Goal: Task Accomplishment & Management: Use online tool/utility

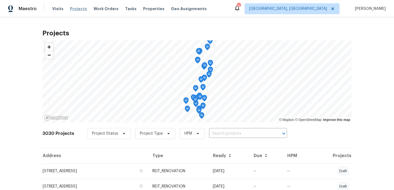
click at [73, 8] on span "Projects" at bounding box center [78, 8] width 17 height 5
click at [230, 132] on input "text" at bounding box center [240, 133] width 63 height 8
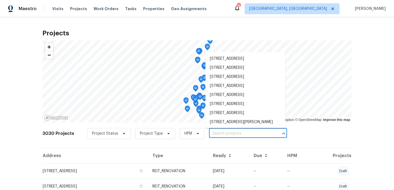
type input "2"
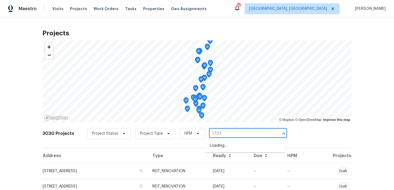
type input "17277"
click at [221, 150] on li "[STREET_ADDRESS]" at bounding box center [245, 145] width 80 height 9
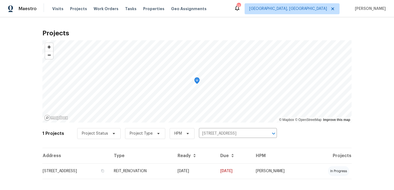
scroll to position [6, 0]
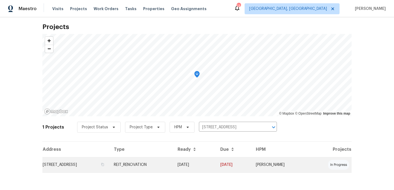
click at [101, 164] on td "[STREET_ADDRESS]" at bounding box center [75, 164] width 67 height 15
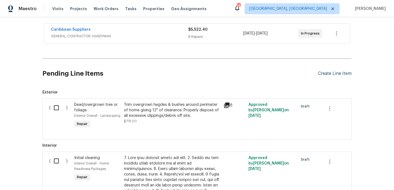
scroll to position [100, 0]
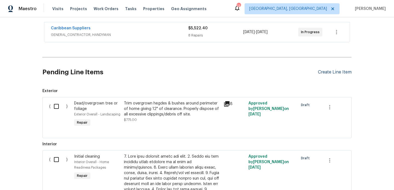
click at [341, 74] on div "Create Line Item" at bounding box center [335, 71] width 34 height 5
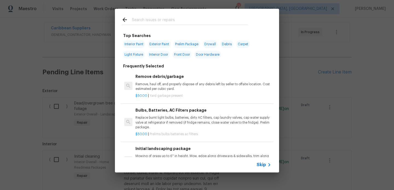
click at [260, 163] on span "Skip" at bounding box center [261, 164] width 9 height 5
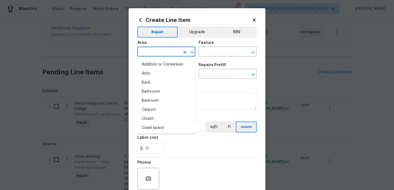
click at [158, 53] on input "text" at bounding box center [158, 52] width 43 height 8
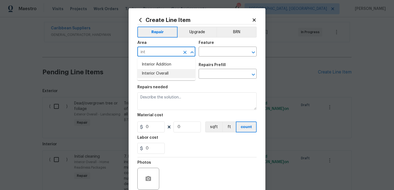
click at [151, 74] on li "Interior Overall" at bounding box center [166, 73] width 58 height 9
type input "Interior Overall"
click at [218, 52] on input "text" at bounding box center [220, 52] width 43 height 8
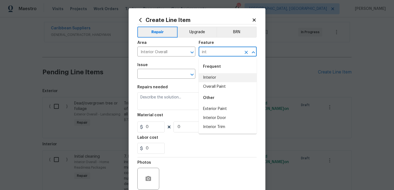
click at [214, 76] on li "Interior" at bounding box center [228, 77] width 58 height 9
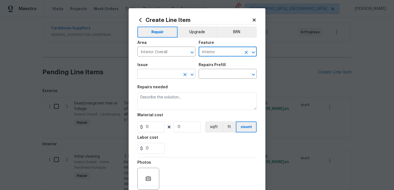
type input "Interior"
click at [145, 74] on input "text" at bounding box center [158, 74] width 43 height 8
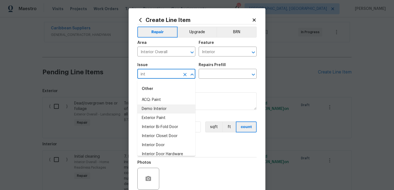
click at [153, 108] on li "Demo Interior" at bounding box center [166, 108] width 58 height 9
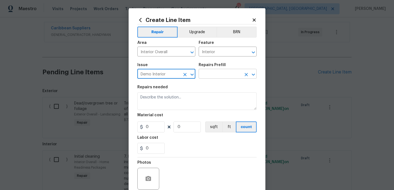
type input "Demo Interior"
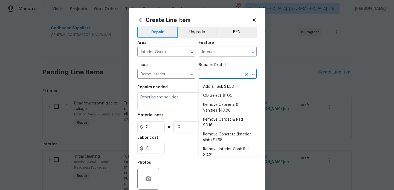
click at [215, 75] on input "text" at bounding box center [220, 74] width 43 height 8
click at [216, 87] on li "Add a Task $1.00" at bounding box center [228, 86] width 58 height 9
type input "Demolition"
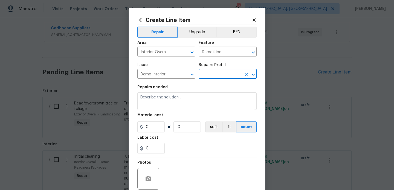
type input "Add a Task $1.00"
type textarea "HPM to detail"
type input "1"
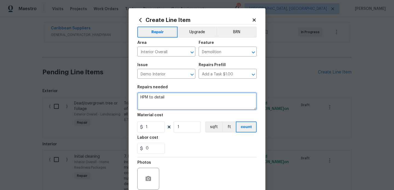
click at [189, 95] on textarea "HPM to detail" at bounding box center [196, 101] width 119 height 18
click at [174, 96] on textarea "HPM to detail" at bounding box center [196, 101] width 119 height 18
type textarea "H"
type textarea "j"
type textarea "job cancelled, demo and mobilization costs"
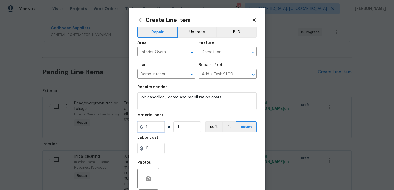
click at [147, 129] on input "1" at bounding box center [150, 126] width 27 height 11
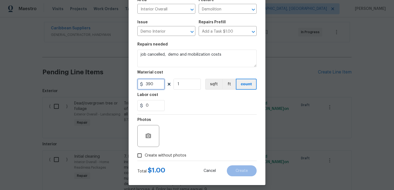
scroll to position [43, 0]
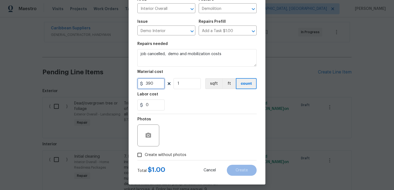
type input "390"
click at [139, 157] on input "Create without photos" at bounding box center [139, 154] width 10 height 10
checkbox input "true"
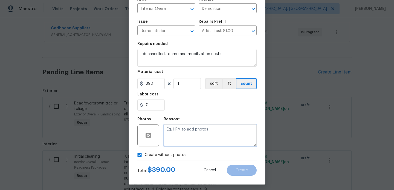
click at [183, 135] on textarea at bounding box center [210, 135] width 93 height 22
type textarea "hpm to add"
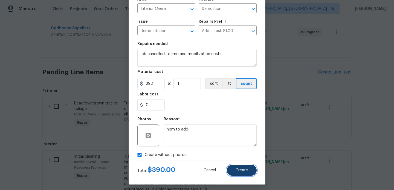
click at [234, 173] on button "Create" at bounding box center [242, 169] width 30 height 11
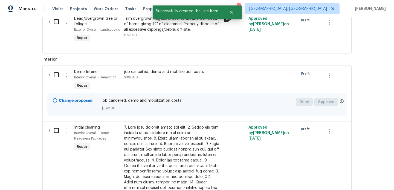
scroll to position [139, 0]
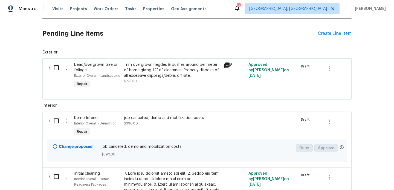
click at [54, 120] on input "checkbox" at bounding box center [59, 120] width 16 height 11
checkbox input "true"
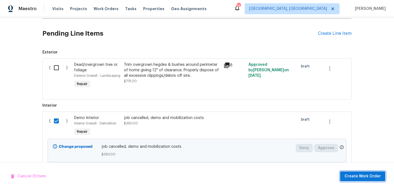
click at [361, 174] on span "Create Work Order" at bounding box center [362, 176] width 36 height 7
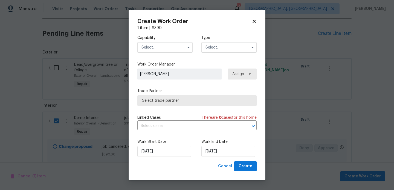
click at [218, 48] on input "text" at bounding box center [228, 47] width 55 height 11
click at [176, 45] on input "text" at bounding box center [164, 47] width 55 height 11
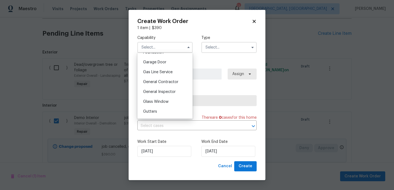
scroll to position [255, 0]
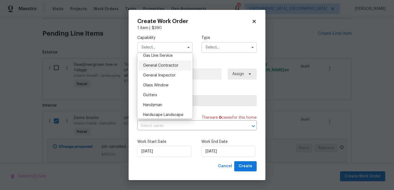
click at [174, 65] on span "General Contractor" at bounding box center [160, 65] width 35 height 4
type input "General Contractor"
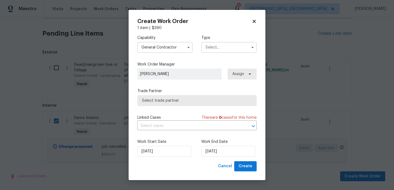
click at [226, 48] on input "text" at bounding box center [228, 47] width 55 height 11
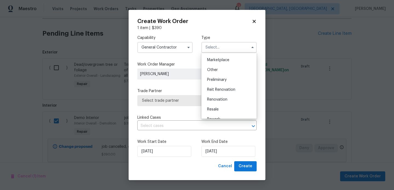
scroll to position [100, 0]
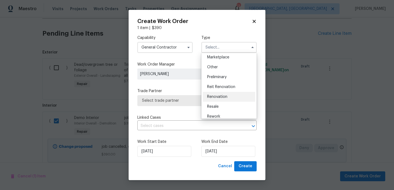
click at [214, 96] on span "Renovation" at bounding box center [217, 97] width 20 height 4
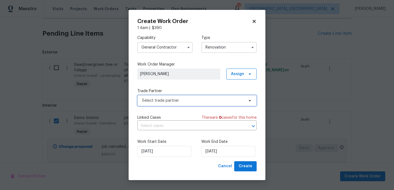
click at [196, 102] on span "Select trade partner" at bounding box center [193, 100] width 102 height 5
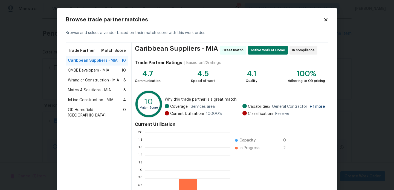
scroll to position [77, 85]
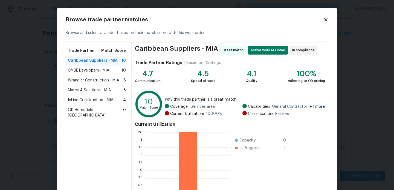
click at [94, 60] on span "Caribbean Suppliers - MIA" at bounding box center [93, 60] width 50 height 5
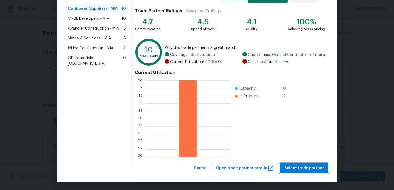
click at [299, 168] on span "Select trade partner" at bounding box center [304, 167] width 40 height 7
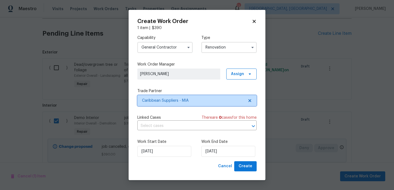
scroll to position [0, 0]
click at [245, 167] on span "Create" at bounding box center [246, 165] width 14 height 7
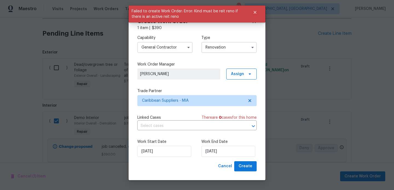
click at [245, 51] on input "Renovation" at bounding box center [228, 47] width 55 height 11
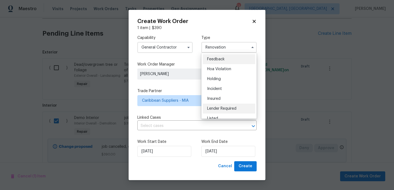
scroll to position [124, 0]
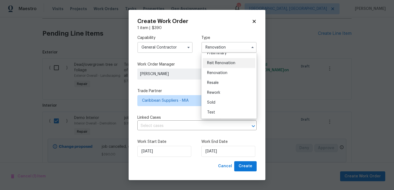
click at [230, 62] on span "Reit Renovation" at bounding box center [221, 63] width 28 height 4
type input "Reit Renovation"
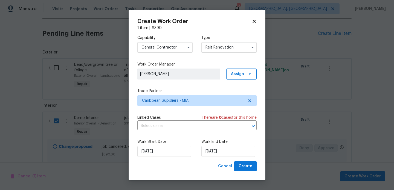
click at [245, 172] on div "Create Work Order 1 item | $ 390 Capability General Contractor Type Reit Renova…" at bounding box center [197, 95] width 137 height 170
click at [247, 169] on span "Create" at bounding box center [246, 165] width 14 height 7
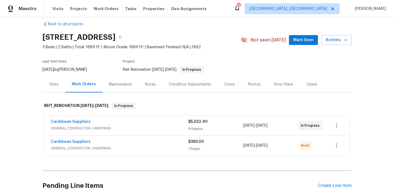
scroll to position [8, 0]
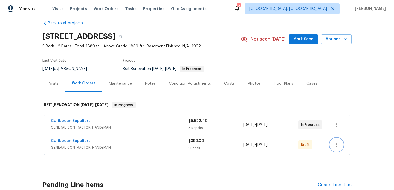
click at [336, 144] on icon "button" at bounding box center [336, 144] width 7 height 7
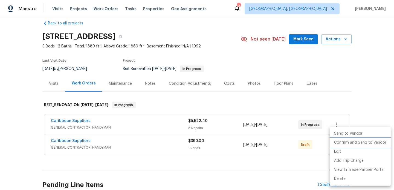
click at [348, 142] on li "Confirm and Send to Vendor" at bounding box center [360, 142] width 61 height 9
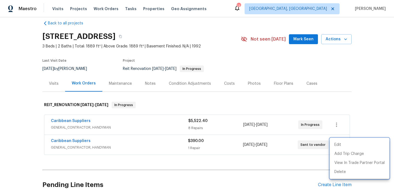
click at [126, 121] on div at bounding box center [197, 95] width 394 height 190
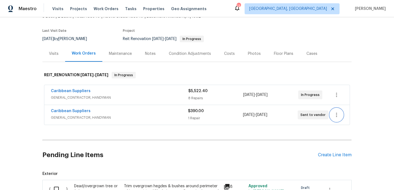
scroll to position [38, 0]
click at [338, 93] on icon "button" at bounding box center [336, 94] width 7 height 7
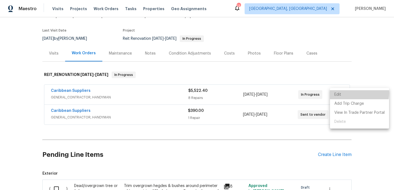
click at [339, 92] on li "Edit" at bounding box center [359, 94] width 59 height 9
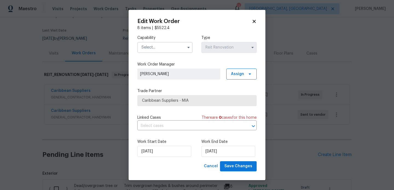
click at [253, 22] on icon at bounding box center [253, 21] width 3 height 3
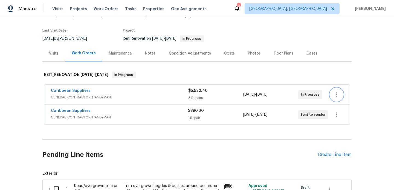
click at [336, 95] on icon "button" at bounding box center [336, 94] width 7 height 7
click at [335, 121] on ul "Edit Add Trip Charge View In Trade Partner Portal Delete" at bounding box center [359, 108] width 59 height 40
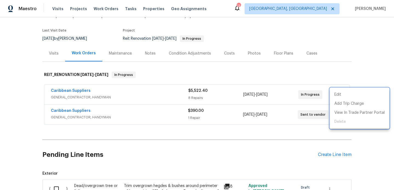
click at [242, 170] on div at bounding box center [197, 95] width 394 height 190
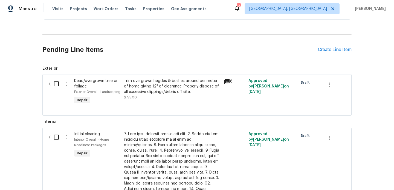
scroll to position [145, 0]
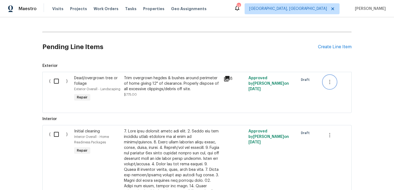
click at [329, 83] on icon "button" at bounding box center [329, 82] width 1 height 4
click at [331, 83] on li "Cancel" at bounding box center [333, 81] width 21 height 9
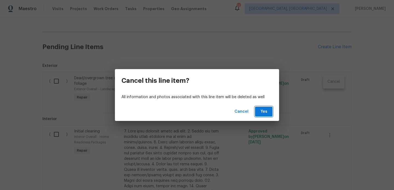
click at [266, 112] on span "Yes" at bounding box center [263, 111] width 9 height 7
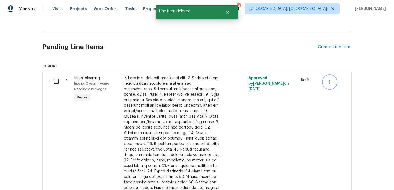
click at [327, 81] on icon "button" at bounding box center [329, 82] width 7 height 7
click at [336, 82] on li "Cancel" at bounding box center [333, 81] width 21 height 9
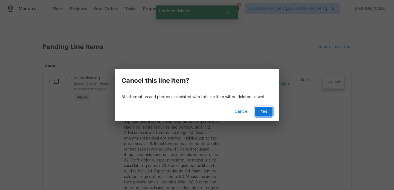
click at [265, 108] on span "Yes" at bounding box center [263, 111] width 9 height 7
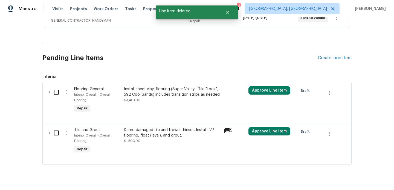
scroll to position [134, 0]
click at [332, 133] on icon "button" at bounding box center [329, 133] width 7 height 7
click at [332, 133] on li "Cancel" at bounding box center [333, 133] width 21 height 9
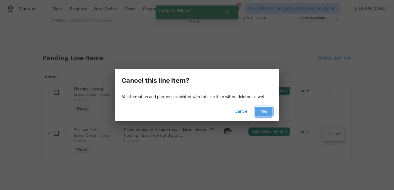
click at [263, 110] on span "Yes" at bounding box center [263, 111] width 9 height 7
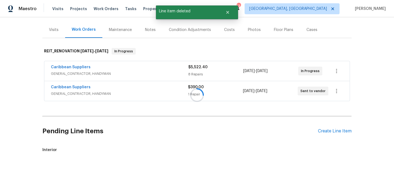
scroll to position [106, 0]
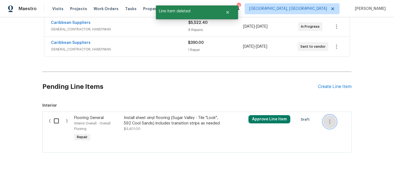
click at [332, 122] on icon "button" at bounding box center [329, 121] width 7 height 7
click at [327, 121] on li "Cancel" at bounding box center [333, 121] width 21 height 9
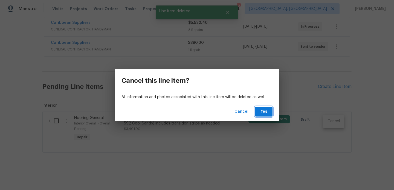
click at [265, 108] on span "Yes" at bounding box center [263, 111] width 9 height 7
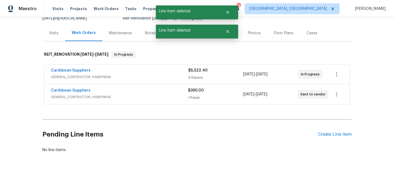
scroll to position [58, 0]
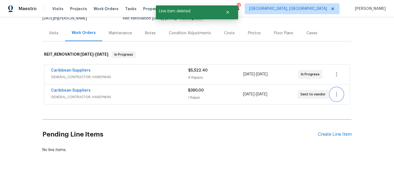
click at [335, 96] on icon "button" at bounding box center [336, 94] width 7 height 7
click at [335, 96] on li "Edit" at bounding box center [359, 94] width 59 height 9
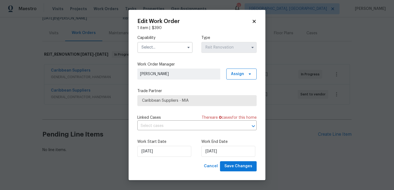
click at [253, 22] on icon at bounding box center [253, 21] width 3 height 3
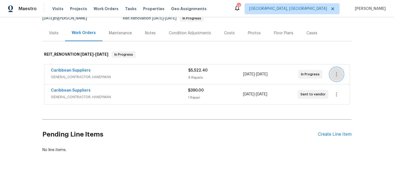
click at [335, 73] on icon "button" at bounding box center [336, 74] width 7 height 7
click at [335, 73] on li "Edit" at bounding box center [359, 74] width 59 height 9
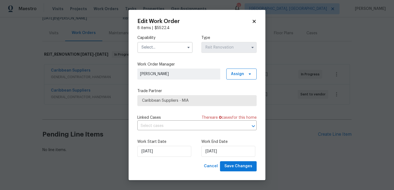
click at [254, 21] on icon at bounding box center [253, 21] width 3 height 3
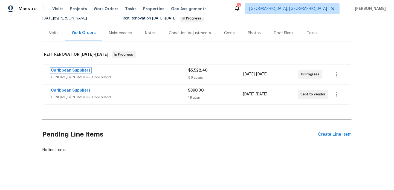
click at [80, 69] on link "Caribbean Suppliers" at bounding box center [71, 70] width 40 height 4
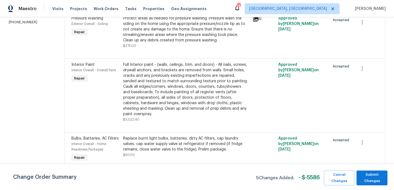
scroll to position [93, 0]
click at [366, 178] on span "Submit Changes" at bounding box center [371, 177] width 25 height 13
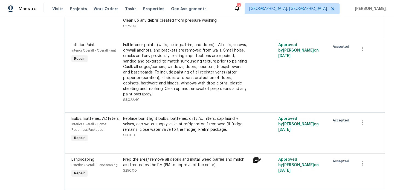
scroll to position [0, 0]
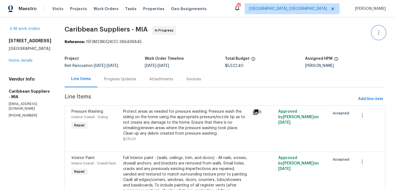
click at [378, 33] on icon "button" at bounding box center [378, 32] width 7 height 7
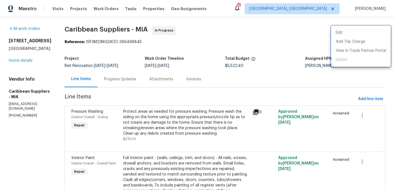
click at [276, 128] on div at bounding box center [197, 95] width 394 height 190
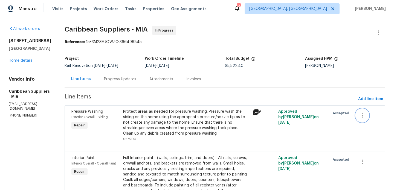
click at [365, 116] on icon "button" at bounding box center [362, 115] width 7 height 7
click at [365, 116] on li "Cancel" at bounding box center [367, 115] width 21 height 9
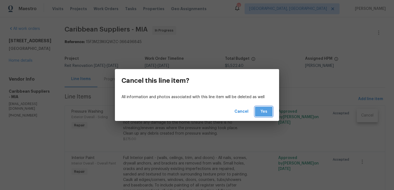
click at [262, 111] on span "Yes" at bounding box center [263, 111] width 9 height 7
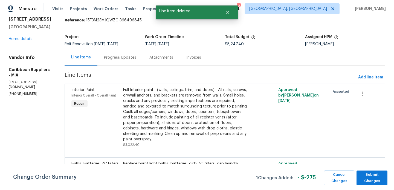
scroll to position [22, 0]
click at [365, 94] on icon "button" at bounding box center [362, 93] width 7 height 7
click at [364, 94] on li "Cancel" at bounding box center [367, 93] width 21 height 9
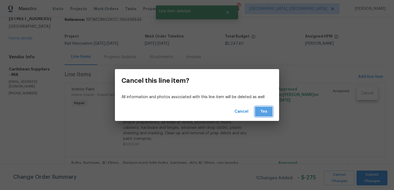
click at [266, 110] on span "Yes" at bounding box center [263, 111] width 9 height 7
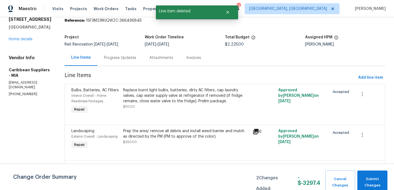
scroll to position [38, 0]
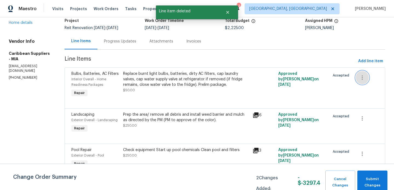
click at [365, 79] on icon "button" at bounding box center [362, 77] width 7 height 7
click at [365, 80] on li "Cancel" at bounding box center [367, 77] width 21 height 9
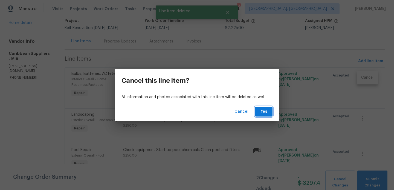
click at [270, 109] on button "Yes" at bounding box center [264, 111] width 18 height 10
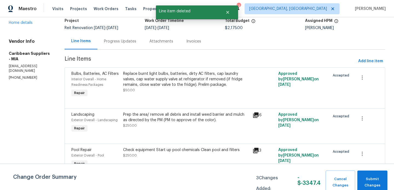
scroll to position [0, 0]
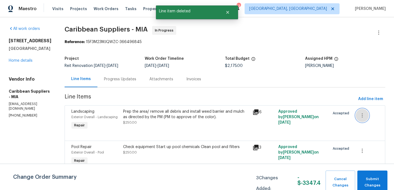
click at [367, 117] on button "button" at bounding box center [362, 115] width 13 height 13
click at [366, 113] on li "Cancel" at bounding box center [367, 115] width 21 height 9
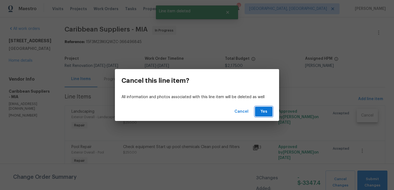
click at [262, 113] on span "Yes" at bounding box center [263, 111] width 9 height 7
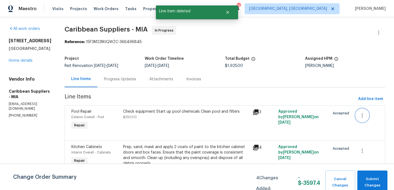
click at [364, 117] on icon "button" at bounding box center [362, 115] width 7 height 7
click at [363, 116] on li "Cancel" at bounding box center [367, 115] width 21 height 9
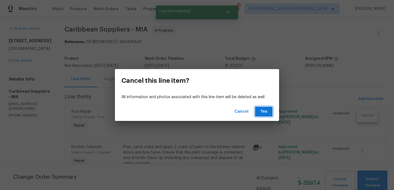
click at [266, 112] on span "Yes" at bounding box center [263, 111] width 9 height 7
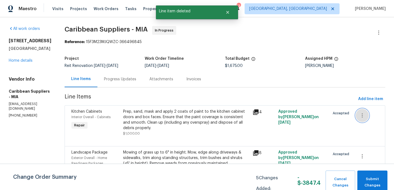
click at [364, 119] on button "button" at bounding box center [362, 115] width 13 height 13
click at [364, 119] on li "Cancel" at bounding box center [367, 115] width 21 height 9
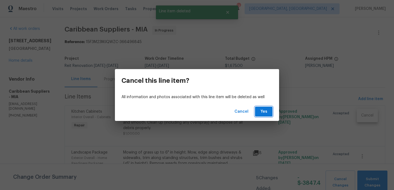
click at [262, 114] on span "Yes" at bounding box center [263, 111] width 9 height 7
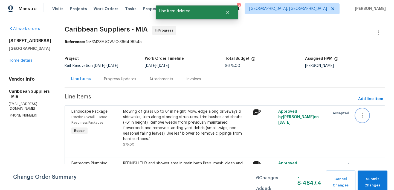
click at [364, 115] on icon "button" at bounding box center [362, 115] width 7 height 7
click at [366, 118] on li "Cancel" at bounding box center [367, 115] width 21 height 9
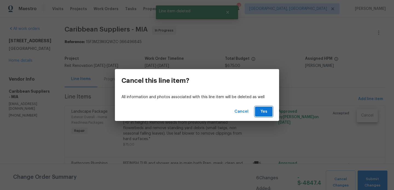
click at [265, 115] on button "Yes" at bounding box center [264, 111] width 18 height 10
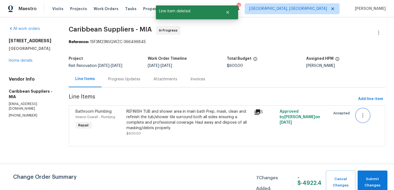
click at [365, 117] on icon "button" at bounding box center [362, 115] width 7 height 7
click at [364, 115] on li "Cancel" at bounding box center [367, 115] width 21 height 9
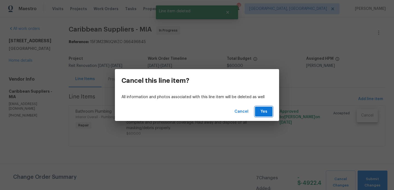
click at [271, 110] on button "Yes" at bounding box center [264, 111] width 18 height 10
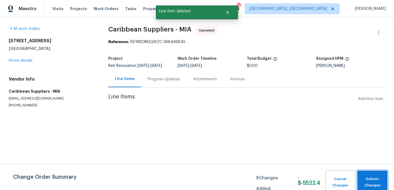
click at [364, 175] on button "Submit Changes" at bounding box center [372, 182] width 30 height 24
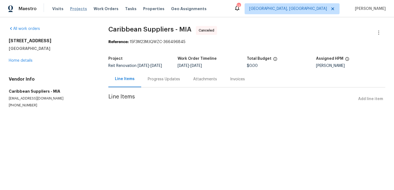
click at [76, 9] on span "Projects" at bounding box center [78, 8] width 17 height 5
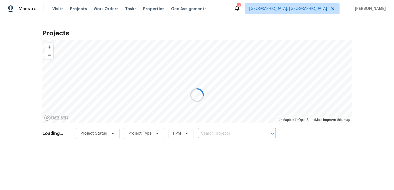
click at [106, 11] on div at bounding box center [197, 95] width 394 height 190
click at [106, 8] on div at bounding box center [197, 95] width 394 height 190
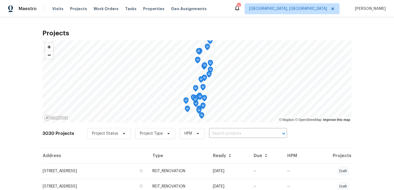
click at [106, 8] on span "Work Orders" at bounding box center [106, 8] width 25 height 5
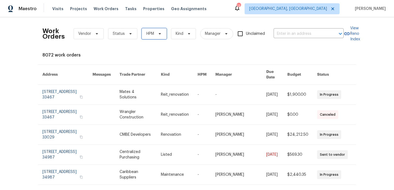
click at [160, 35] on icon at bounding box center [160, 33] width 4 height 4
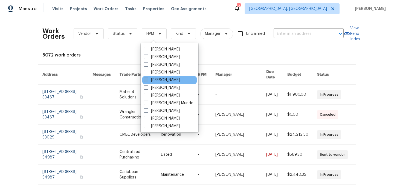
click at [147, 79] on span at bounding box center [146, 79] width 4 height 4
click at [147, 79] on input "[PERSON_NAME]" at bounding box center [146, 79] width 4 height 4
checkbox input "true"
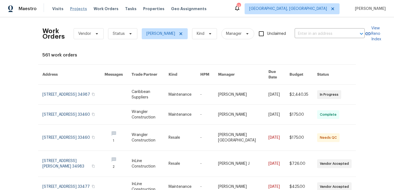
click at [75, 10] on span "Projects" at bounding box center [78, 8] width 17 height 5
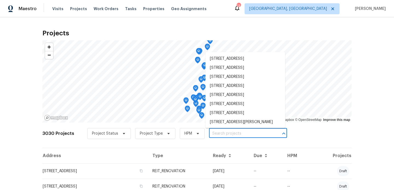
click at [211, 132] on input "text" at bounding box center [240, 133] width 63 height 8
type input "17277"
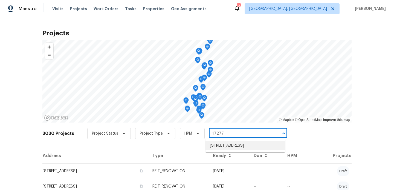
click at [217, 146] on li "[STREET_ADDRESS]" at bounding box center [245, 145] width 80 height 9
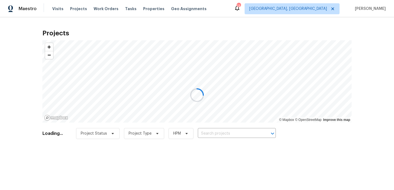
type input "[STREET_ADDRESS]"
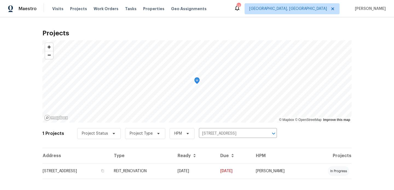
scroll to position [6, 0]
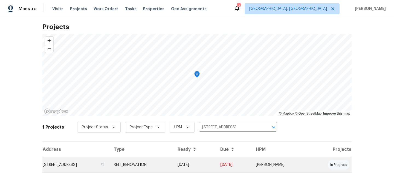
click at [109, 157] on td "[STREET_ADDRESS]" at bounding box center [75, 164] width 67 height 15
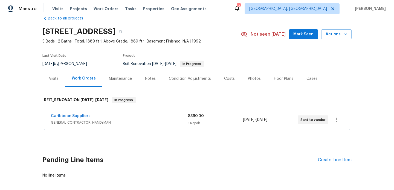
scroll to position [38, 0]
